Goal: Check status: Check status

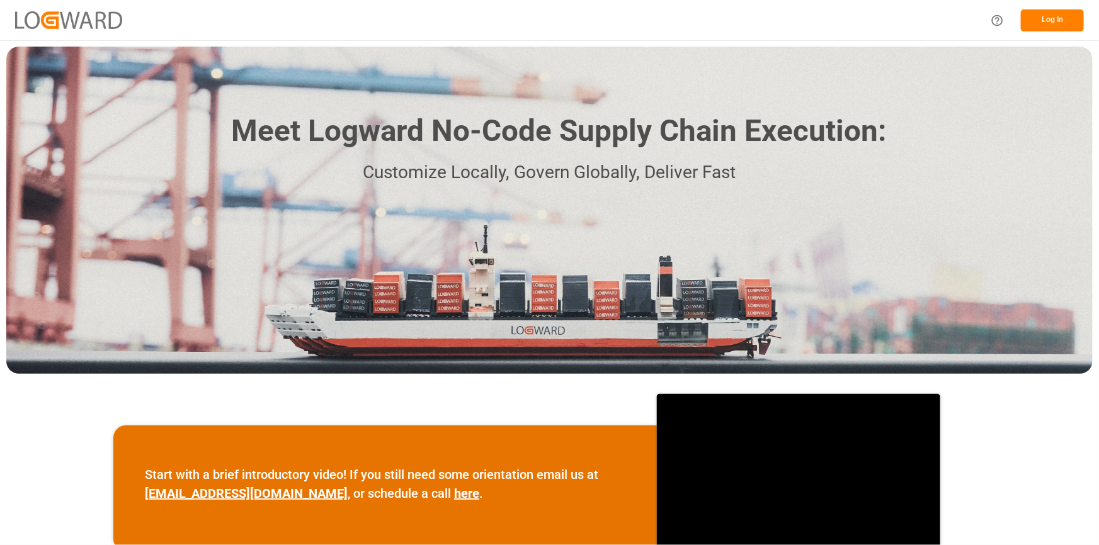
click at [1053, 26] on button "Log In" at bounding box center [1052, 20] width 63 height 22
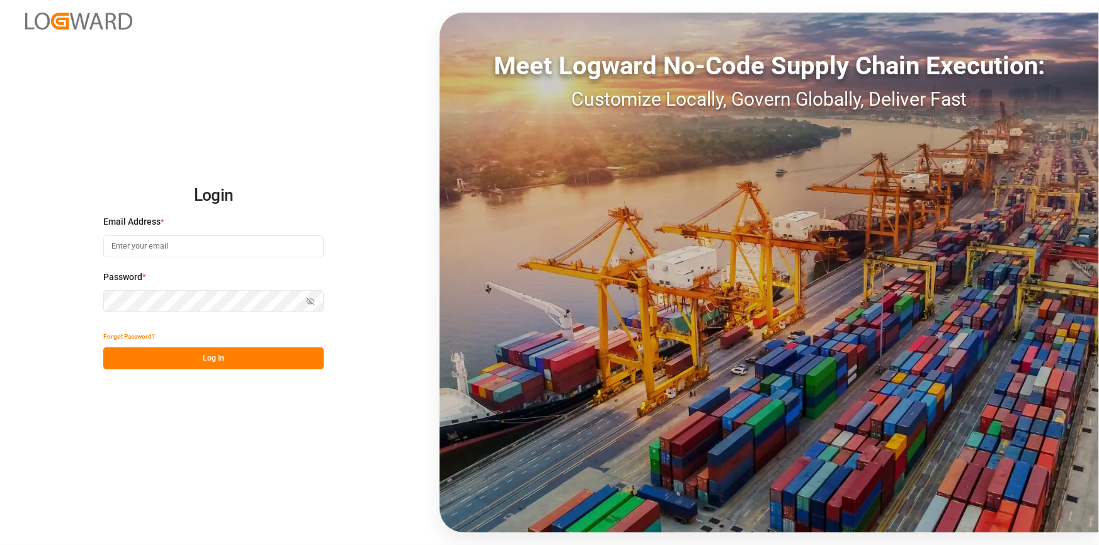
type input "[PERSON_NAME][EMAIL_ADDRESS][PERSON_NAME][DOMAIN_NAME]"
click at [174, 364] on button "Log In" at bounding box center [213, 359] width 220 height 22
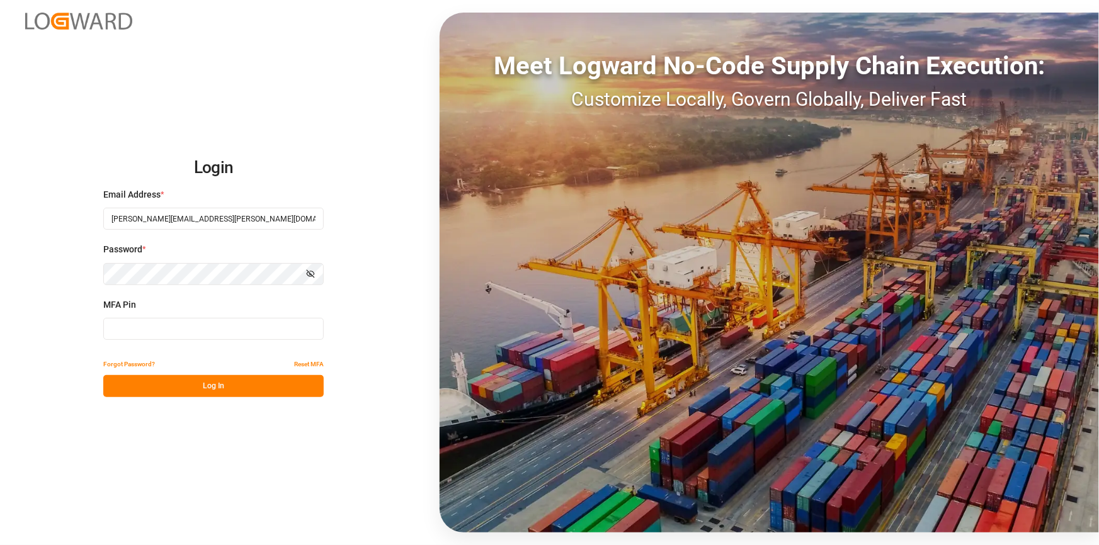
click at [124, 330] on input at bounding box center [213, 329] width 220 height 22
type input "534306"
click at [189, 385] on button "Log In" at bounding box center [213, 386] width 220 height 22
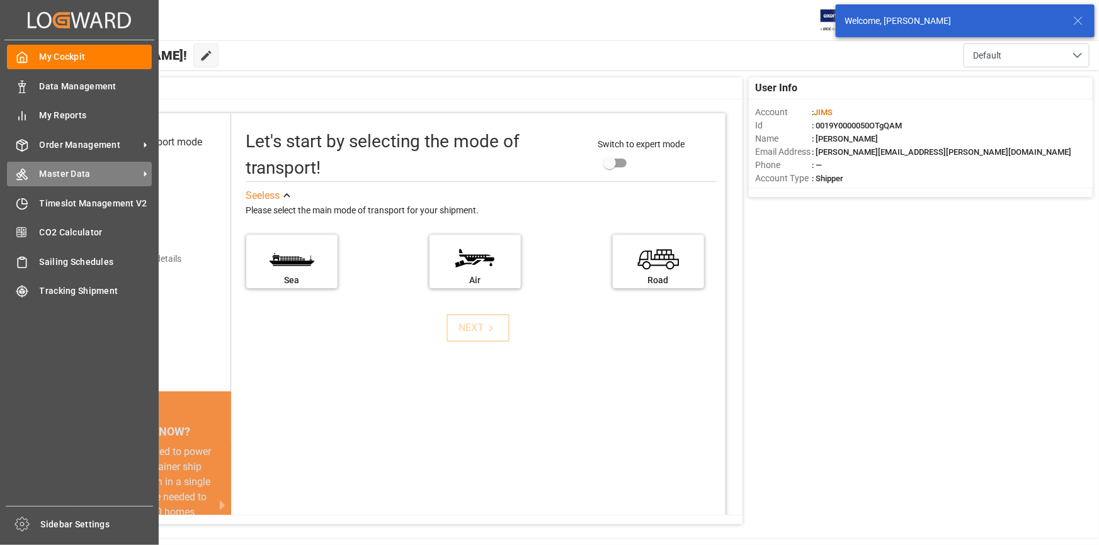
click at [62, 168] on div "Master Data Master Data" at bounding box center [79, 174] width 145 height 25
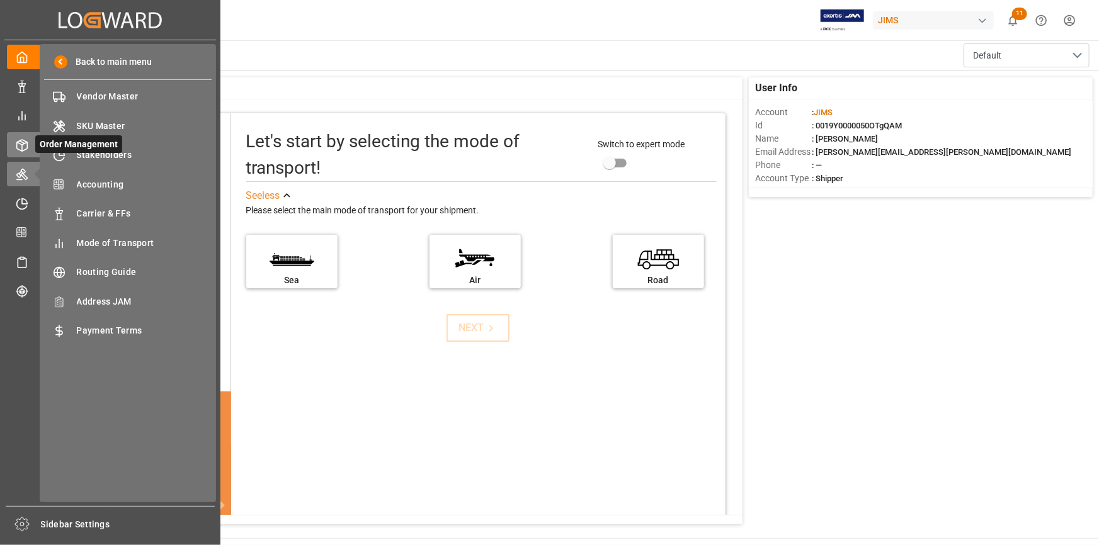
click at [23, 142] on icon at bounding box center [22, 145] width 11 height 11
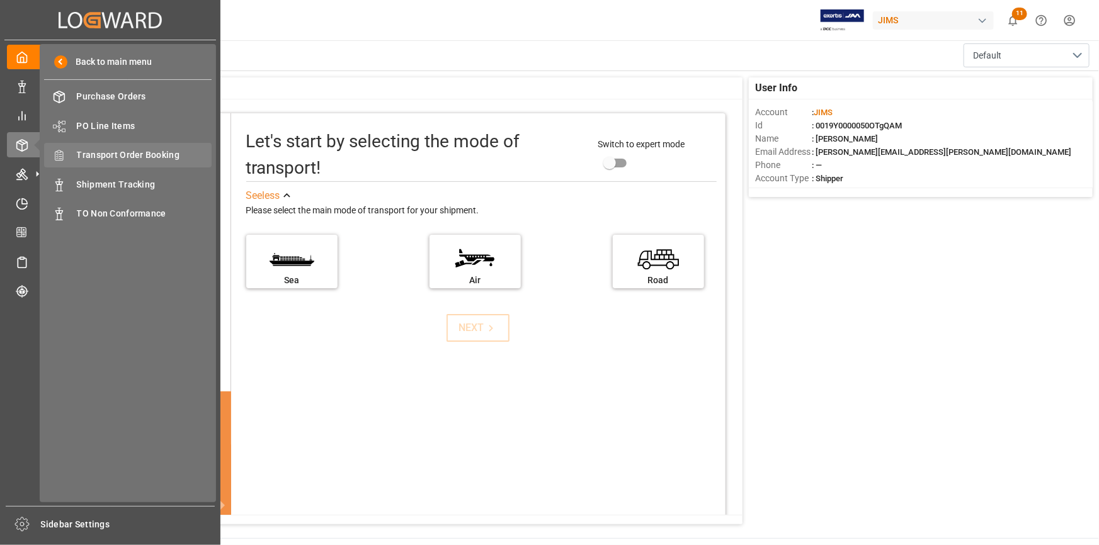
click at [123, 154] on span "Transport Order Booking" at bounding box center [144, 155] width 135 height 13
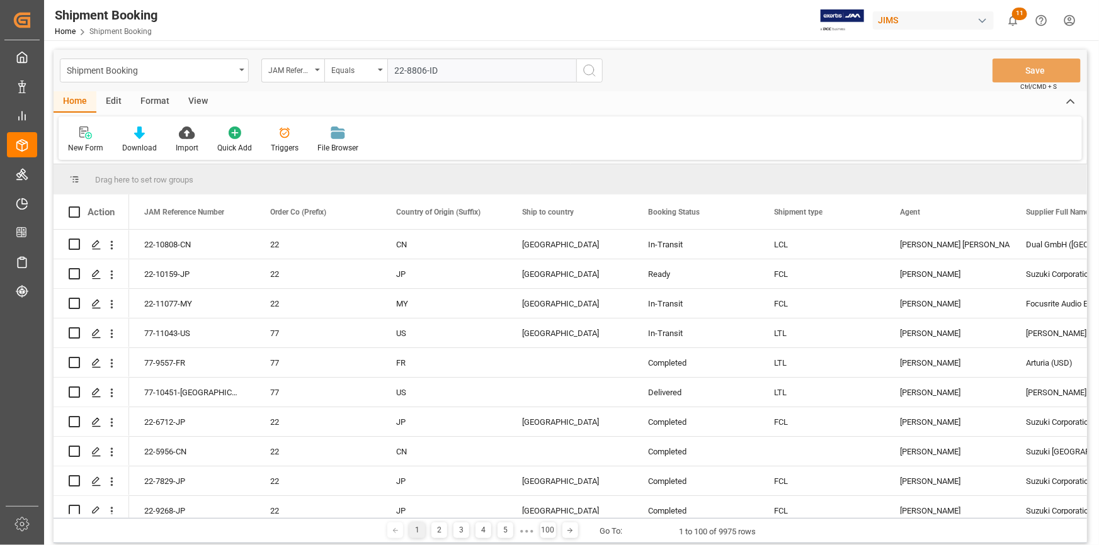
type input "22-8806-ID"
click at [593, 65] on icon "search button" at bounding box center [589, 70] width 15 height 15
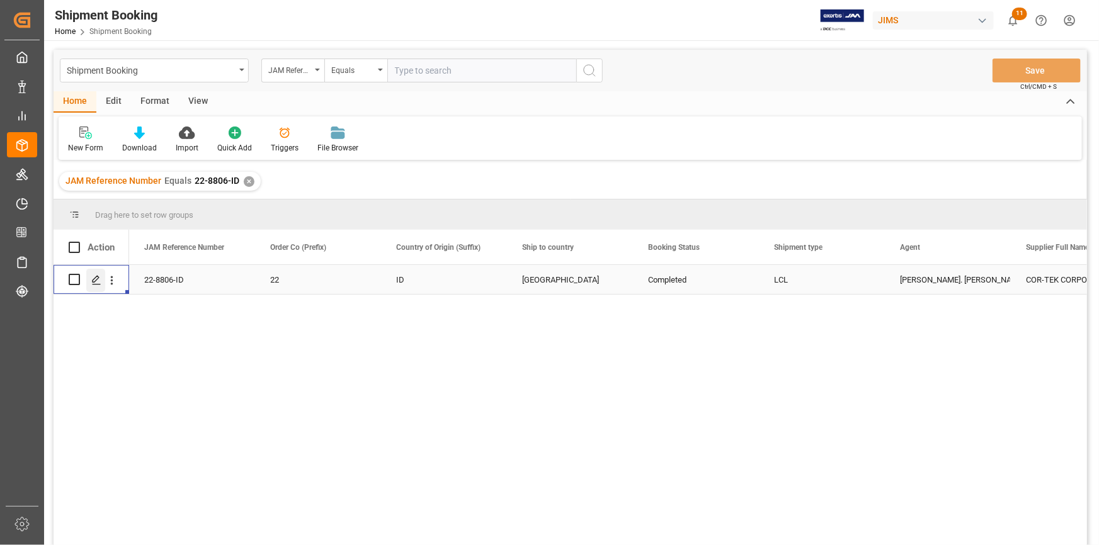
click at [94, 283] on icon "Press SPACE to select this row." at bounding box center [96, 280] width 10 height 10
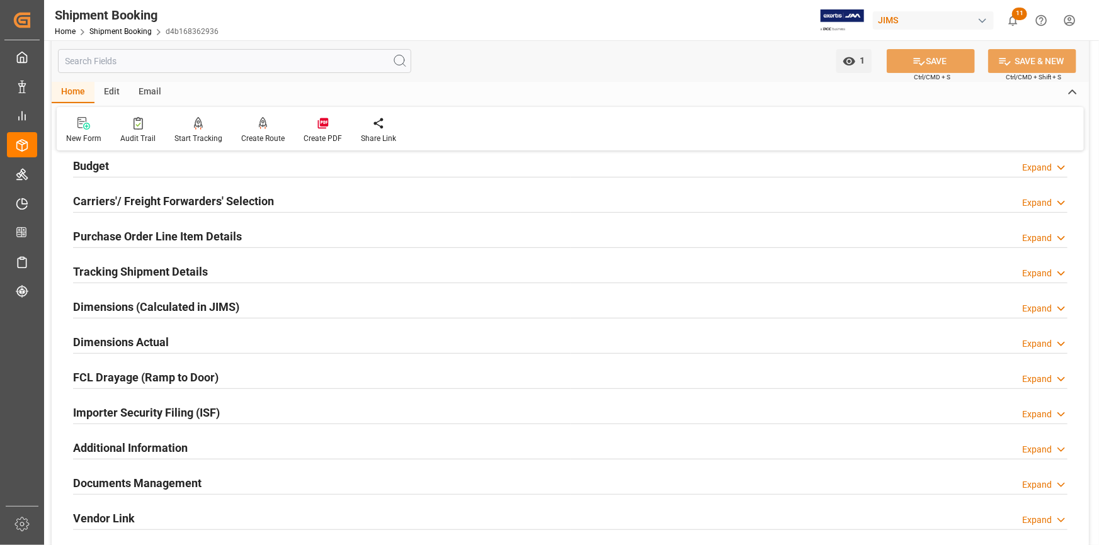
scroll to position [229, 0]
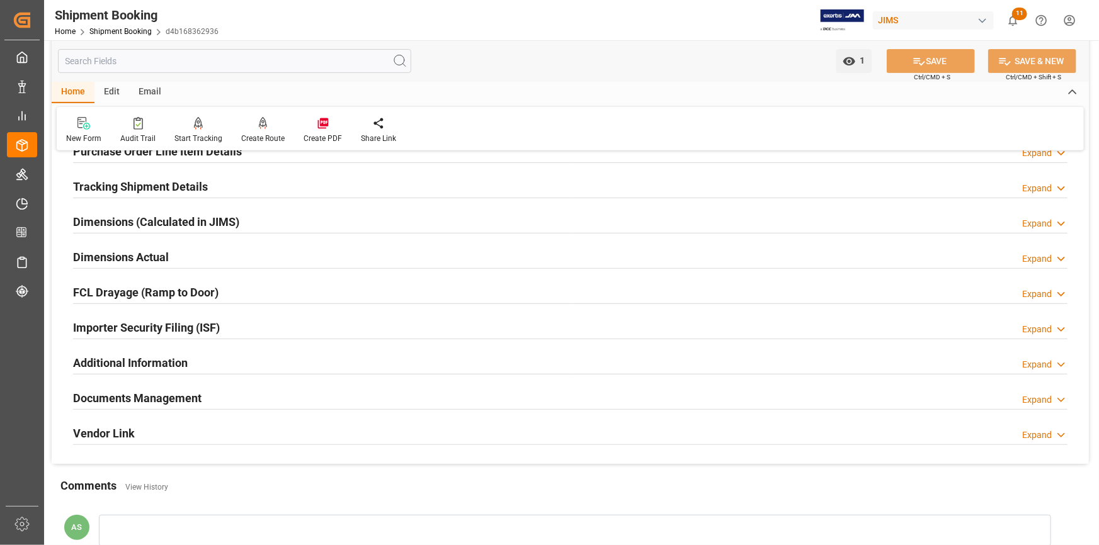
click at [140, 393] on h2 "Documents Management" at bounding box center [137, 398] width 128 height 17
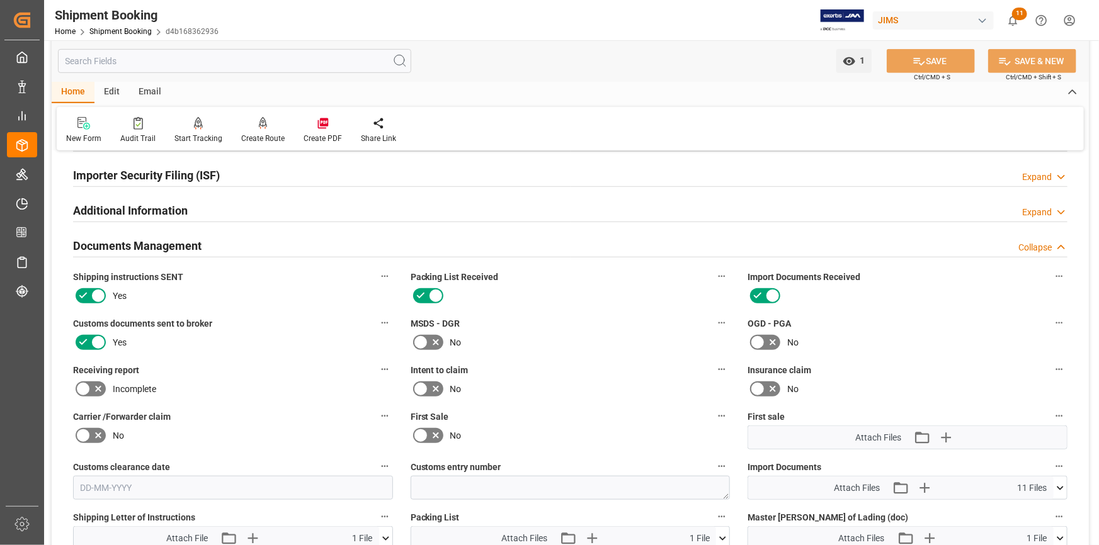
scroll to position [401, 0]
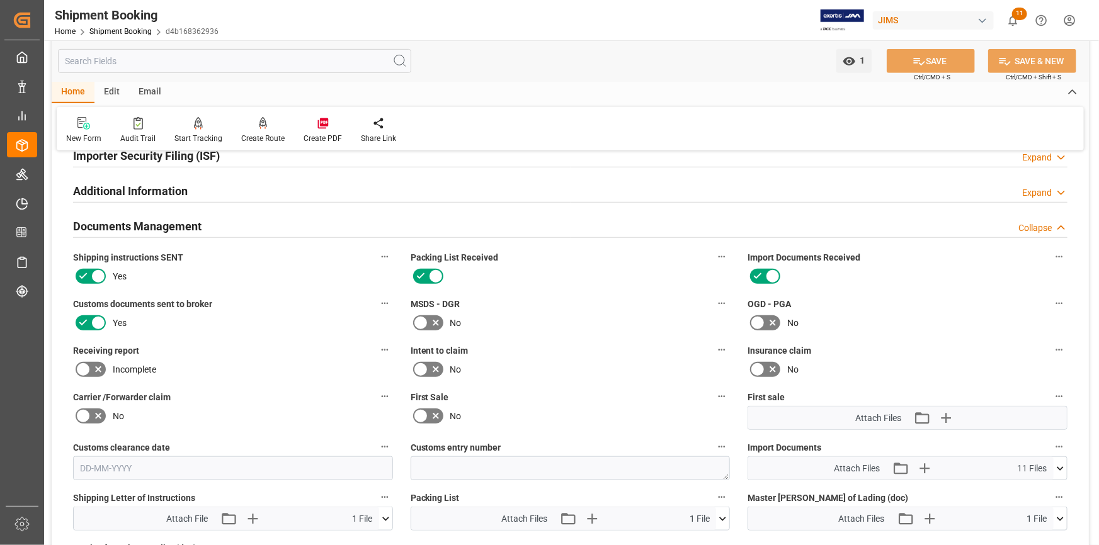
click at [1061, 463] on icon at bounding box center [1060, 468] width 13 height 13
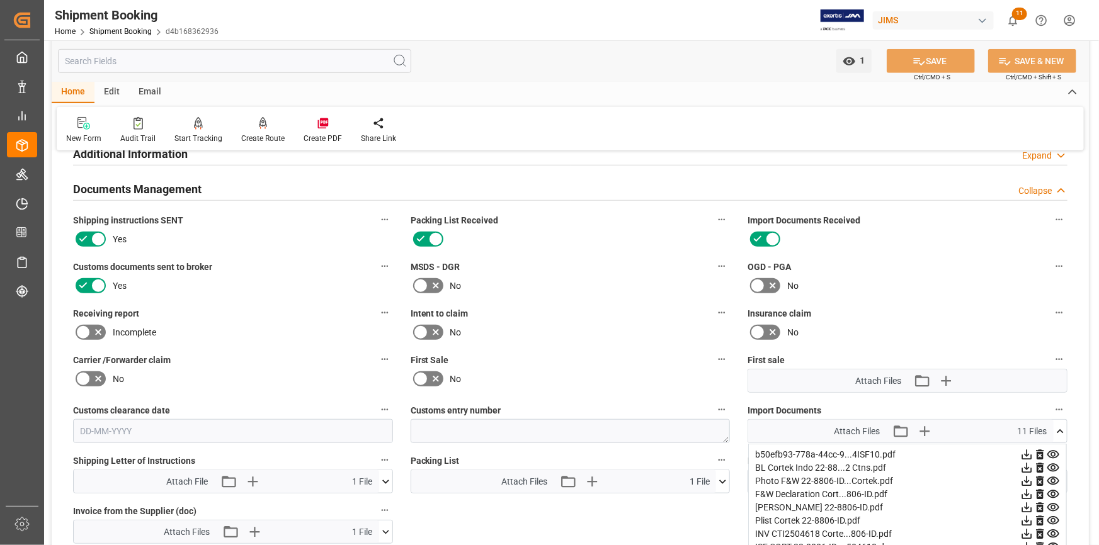
scroll to position [458, 0]
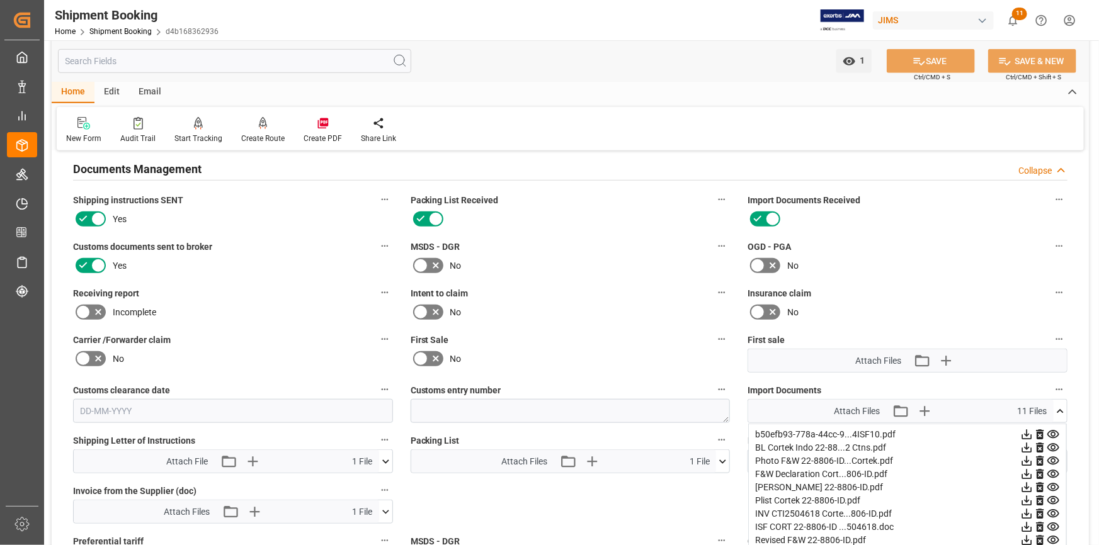
click at [1051, 472] on icon at bounding box center [1053, 474] width 13 height 13
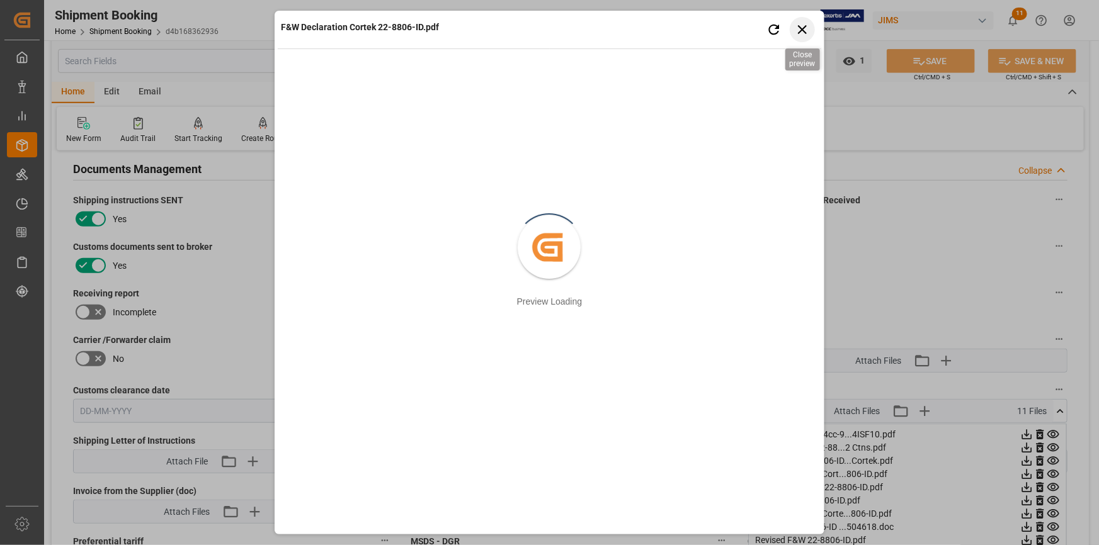
click at [801, 21] on icon "button" at bounding box center [802, 29] width 16 height 16
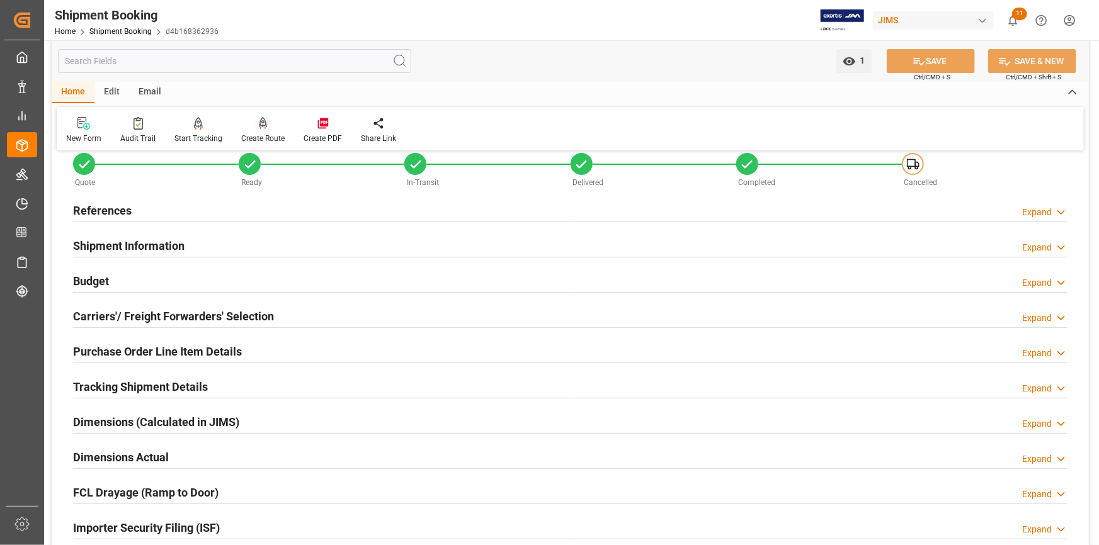
scroll to position [57, 0]
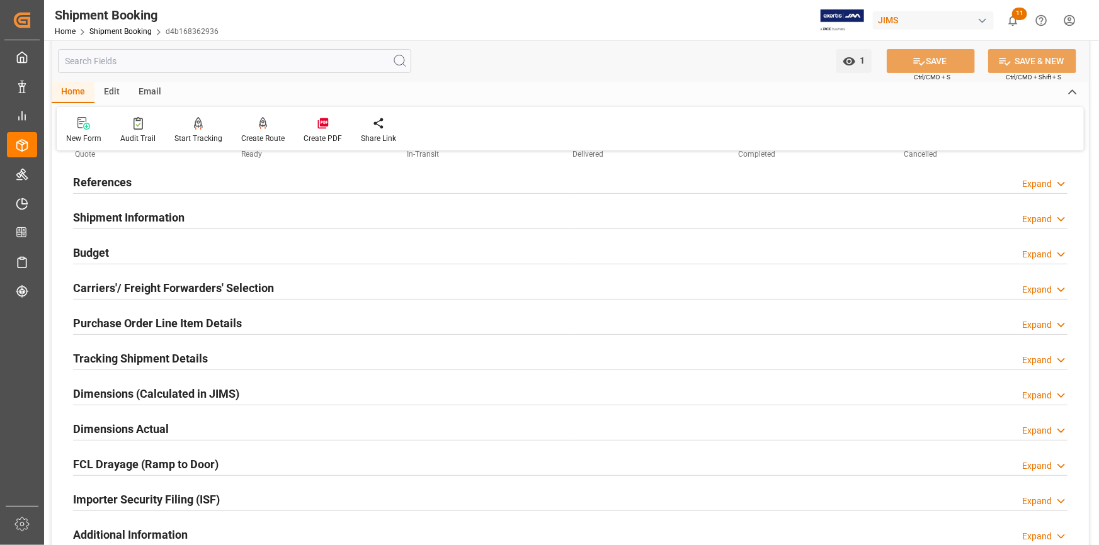
click at [106, 183] on h2 "References" at bounding box center [102, 182] width 59 height 17
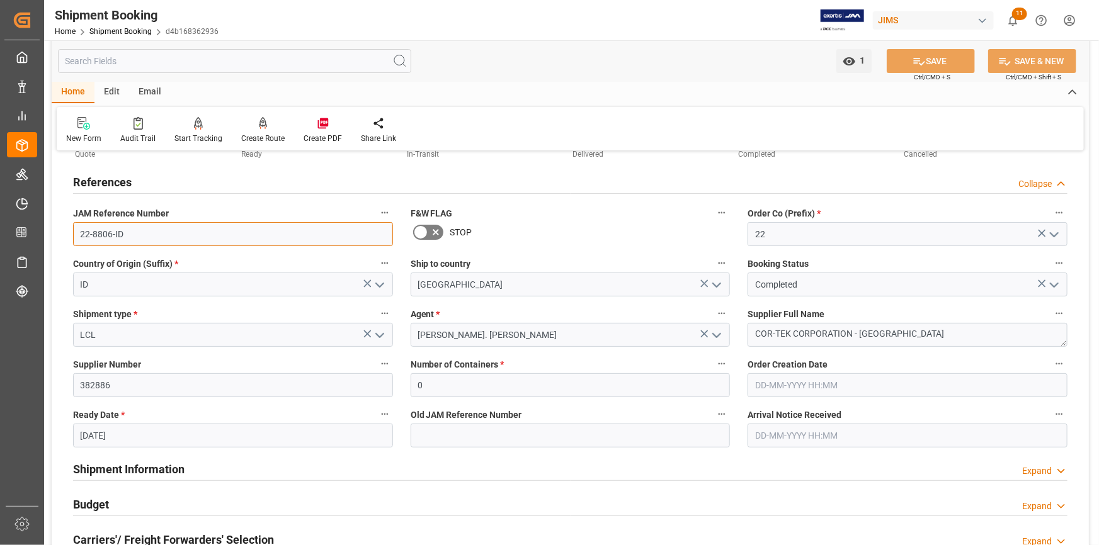
drag, startPoint x: 157, startPoint y: 232, endPoint x: 63, endPoint y: 232, distance: 93.9
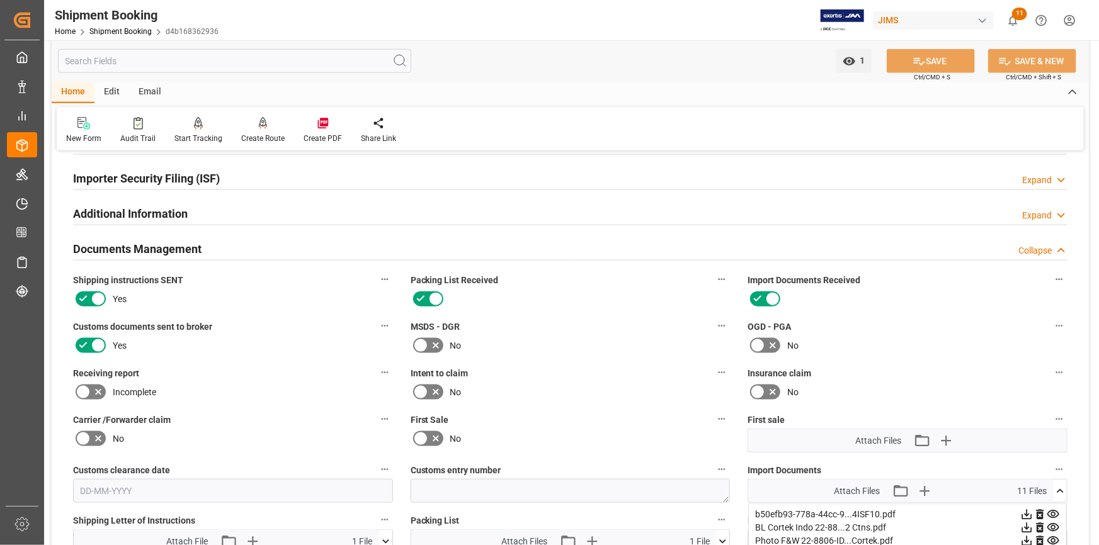
scroll to position [687, 0]
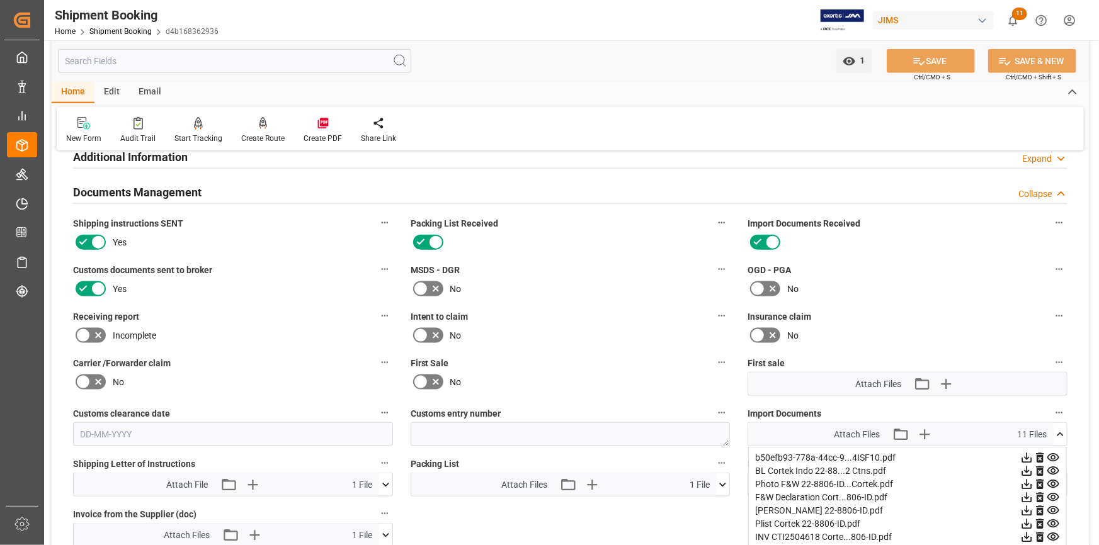
click at [1026, 493] on icon at bounding box center [1026, 497] width 13 height 13
click at [1026, 508] on icon at bounding box center [1026, 511] width 13 height 13
